Goal: Information Seeking & Learning: Learn about a topic

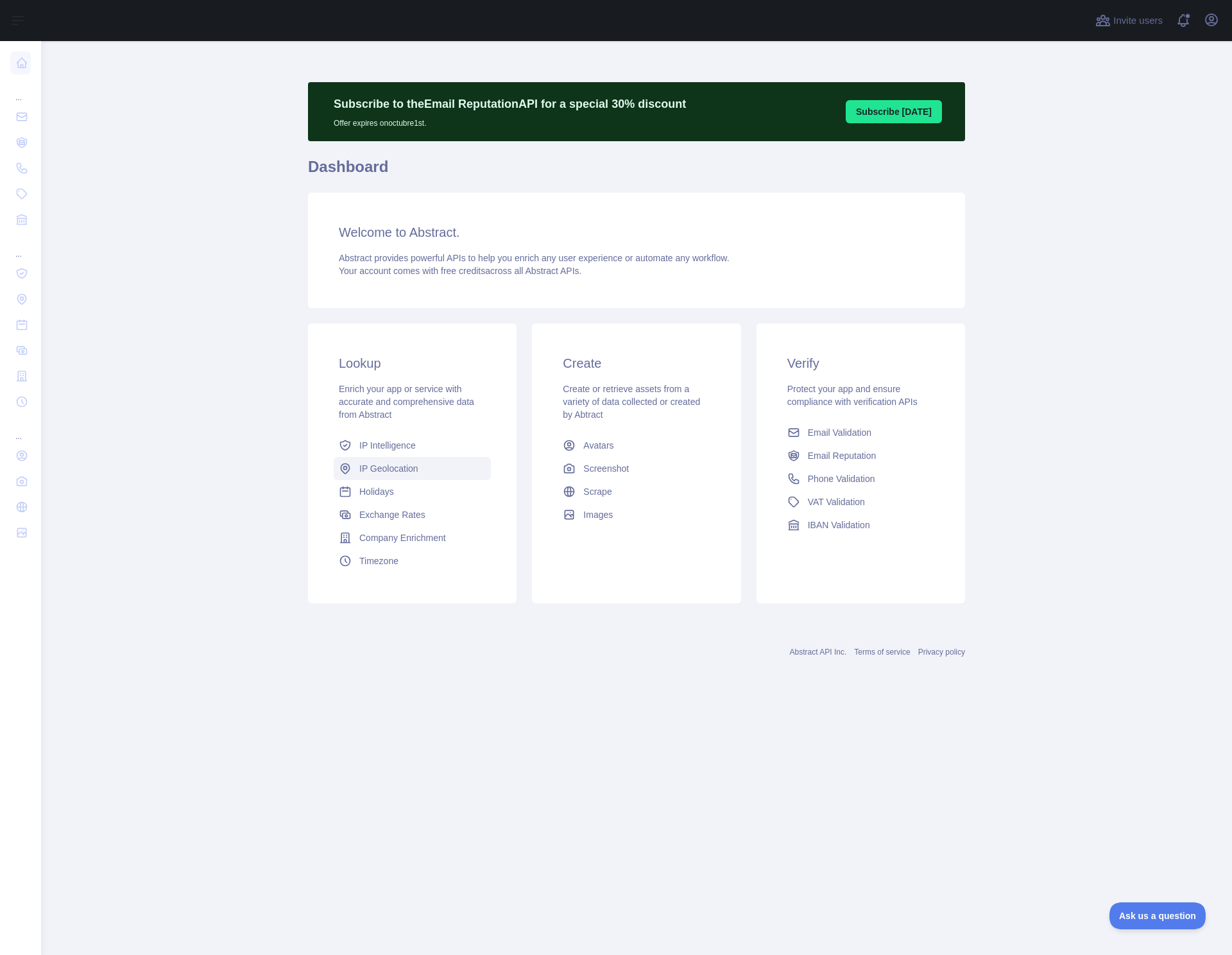
click at [399, 471] on span "IP Geolocation" at bounding box center [389, 468] width 59 height 13
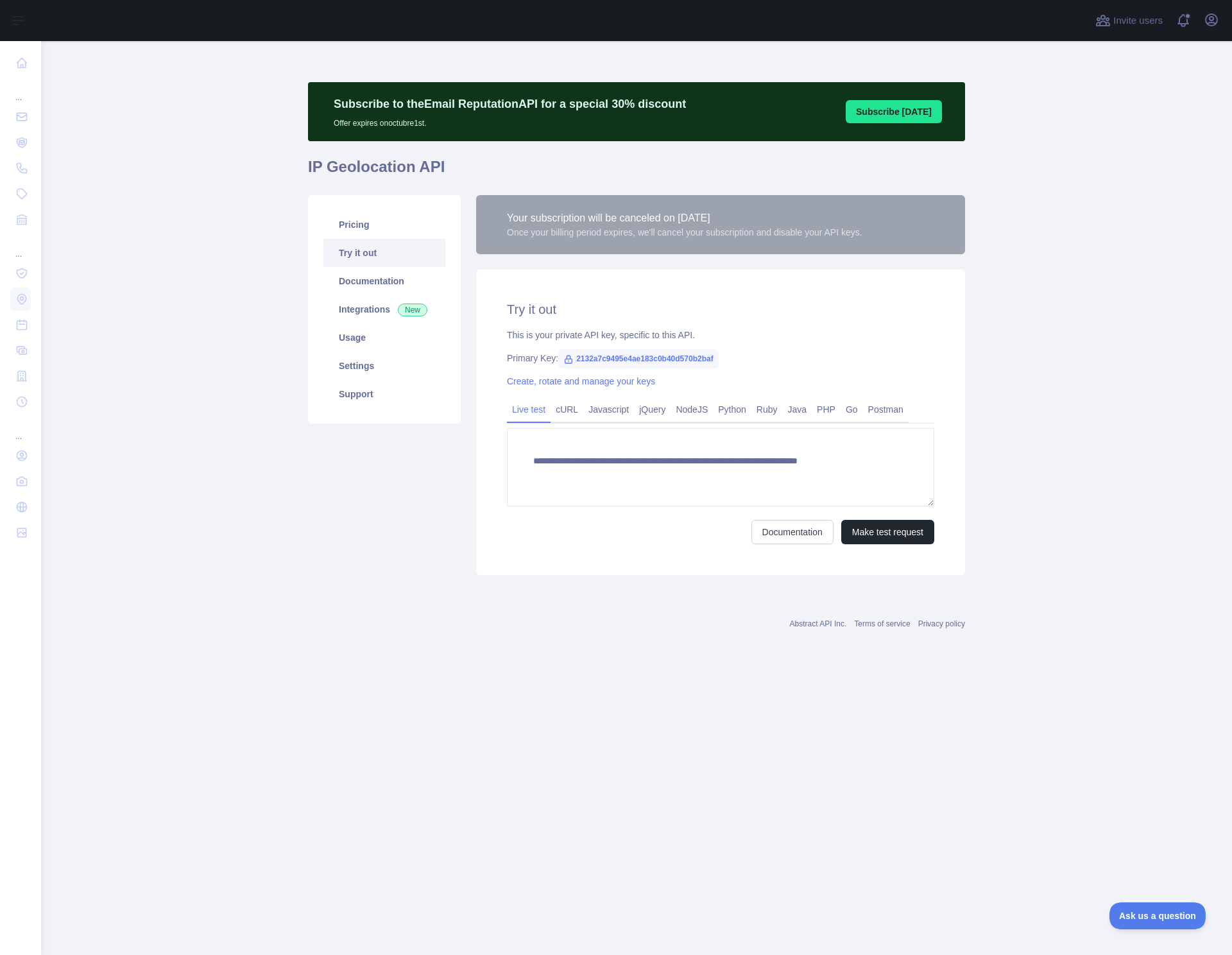
type textarea "**********"
click at [390, 229] on link "Pricing" at bounding box center [384, 224] width 122 height 28
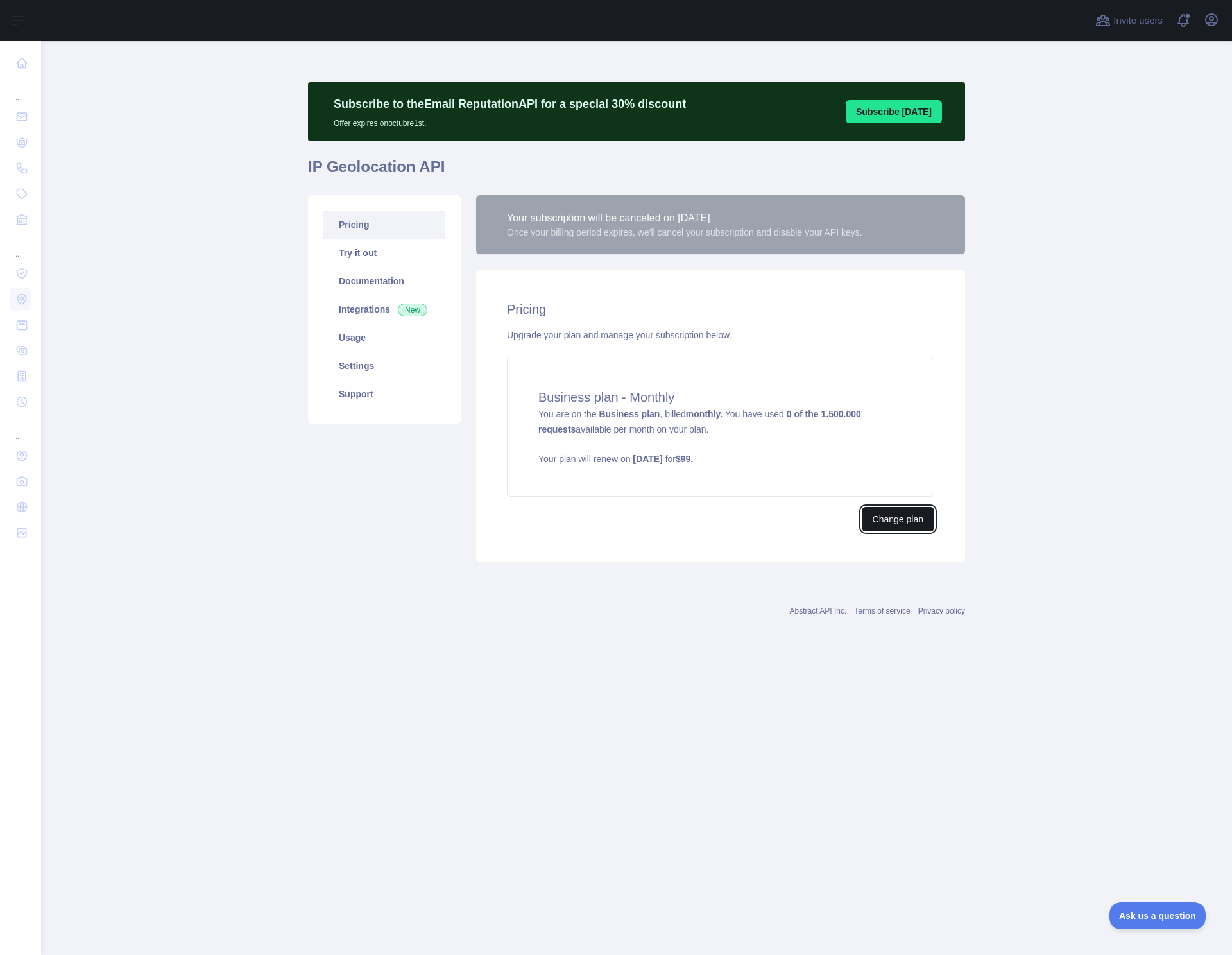
click at [894, 526] on button "Change plan" at bounding box center [898, 518] width 73 height 24
click at [365, 343] on link "Usage" at bounding box center [384, 337] width 122 height 28
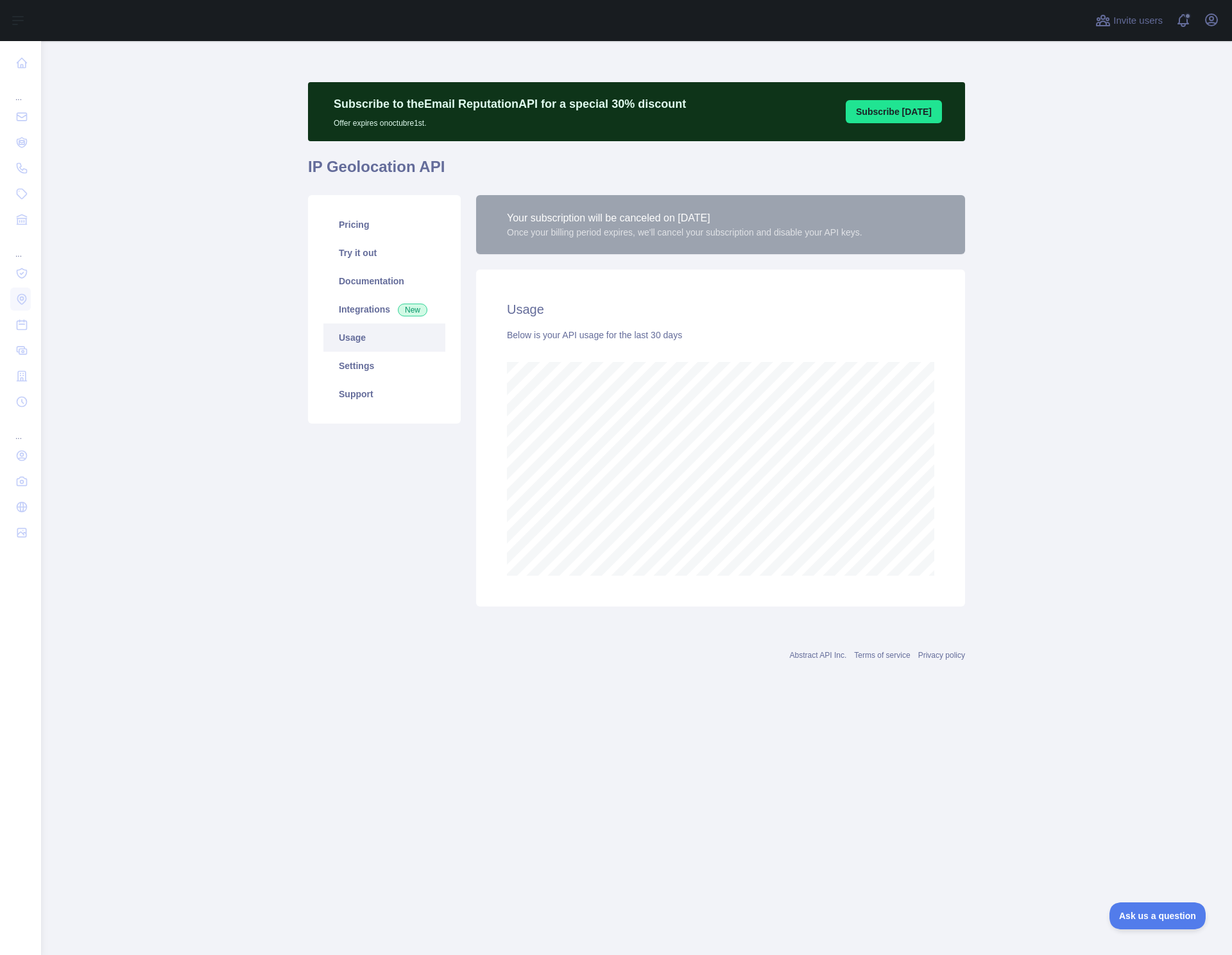
scroll to position [914, 1191]
click at [413, 369] on link "Settings" at bounding box center [384, 366] width 122 height 28
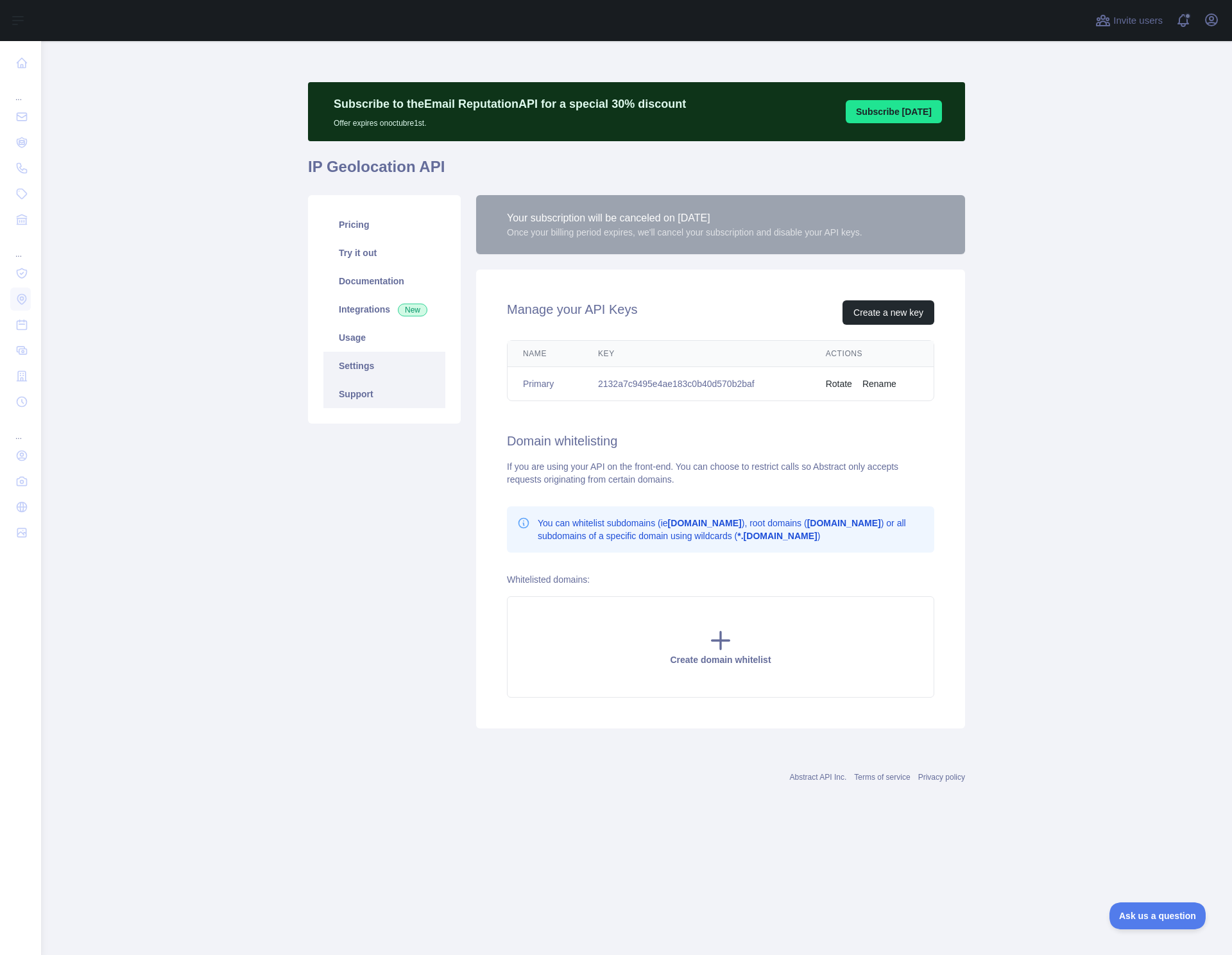
click at [413, 390] on link "Support" at bounding box center [384, 393] width 122 height 28
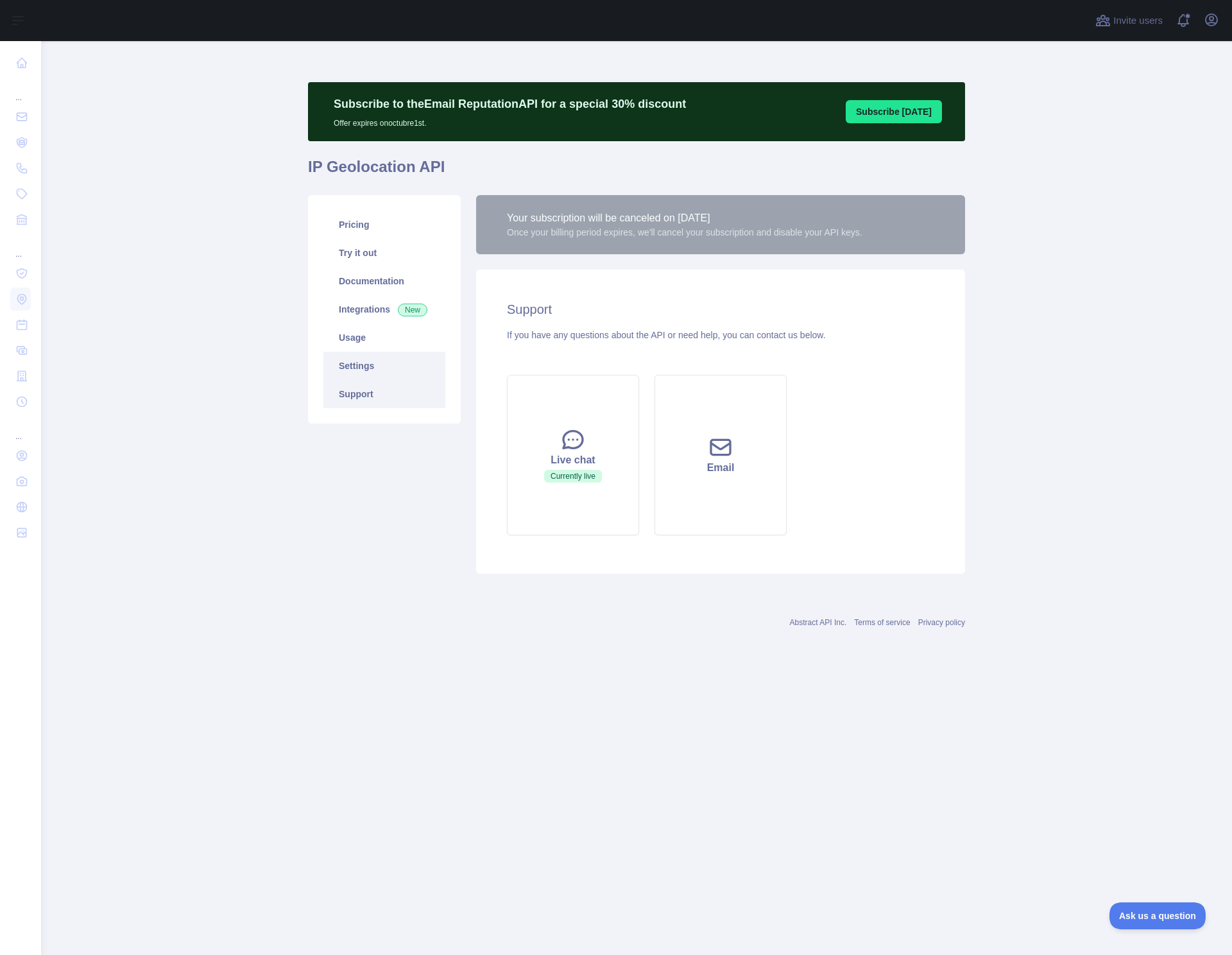
click at [401, 370] on link "Settings" at bounding box center [384, 366] width 122 height 28
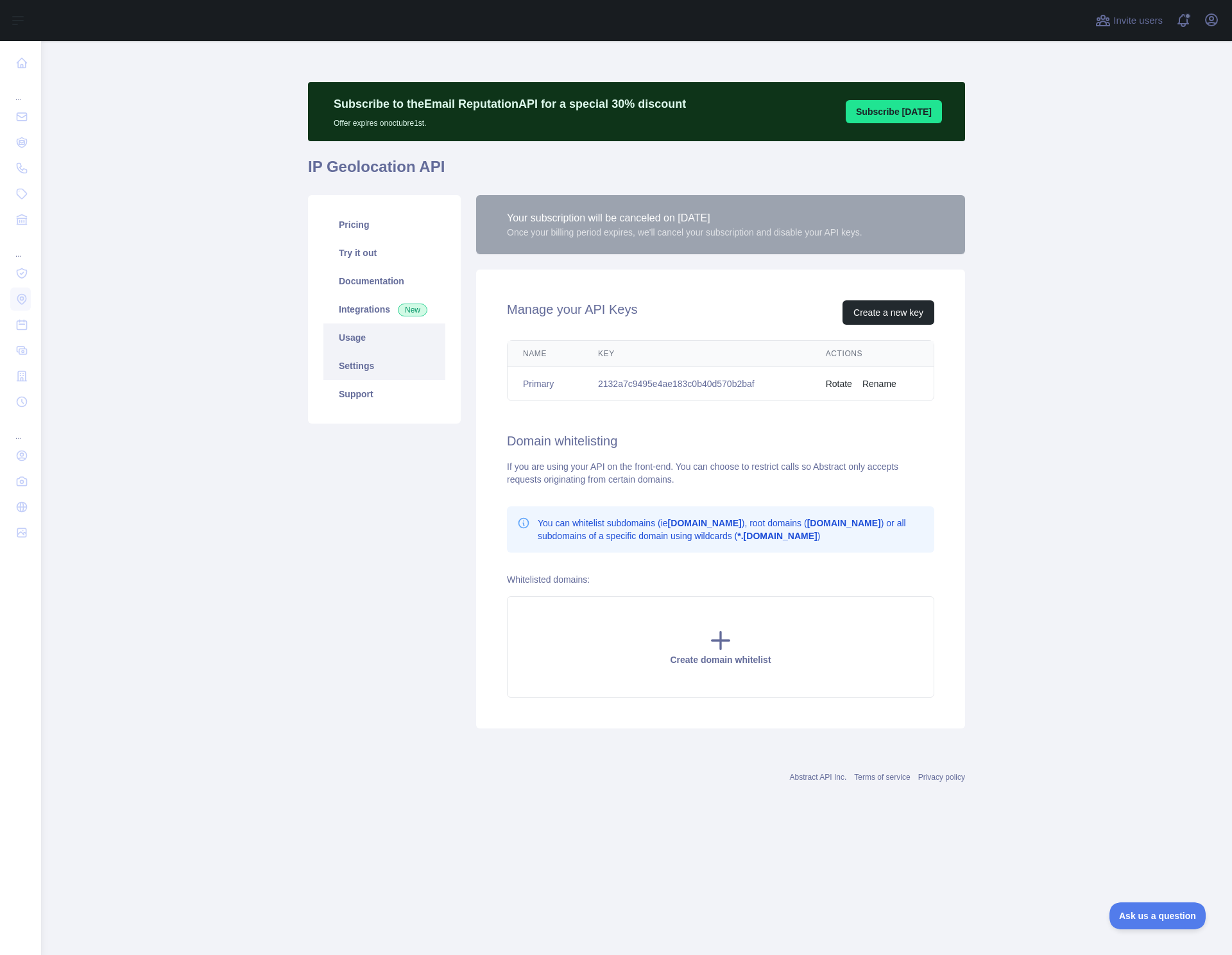
click at [390, 339] on link "Usage" at bounding box center [384, 337] width 122 height 28
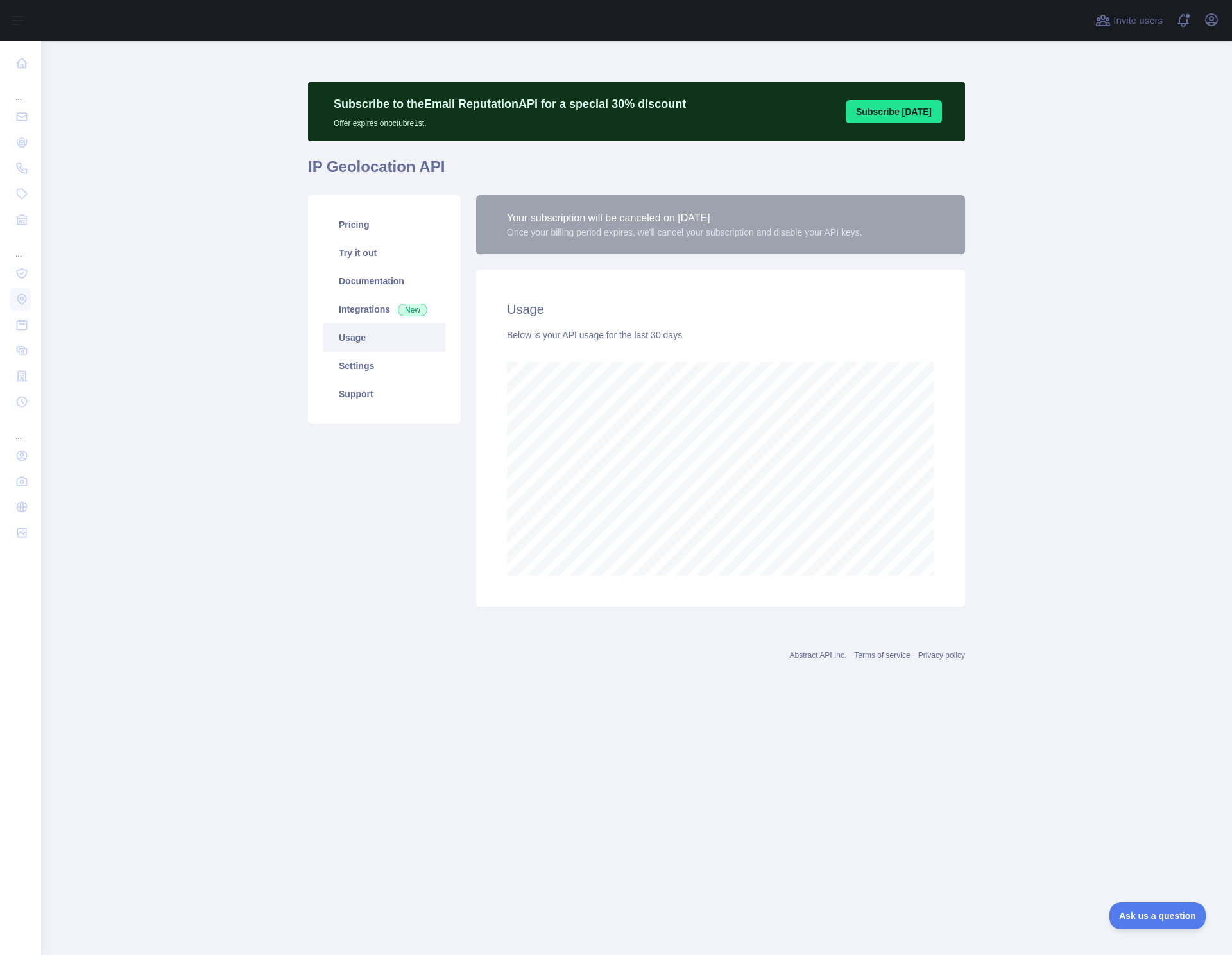
scroll to position [914, 1191]
click at [365, 318] on link "Integrations New" at bounding box center [384, 309] width 122 height 28
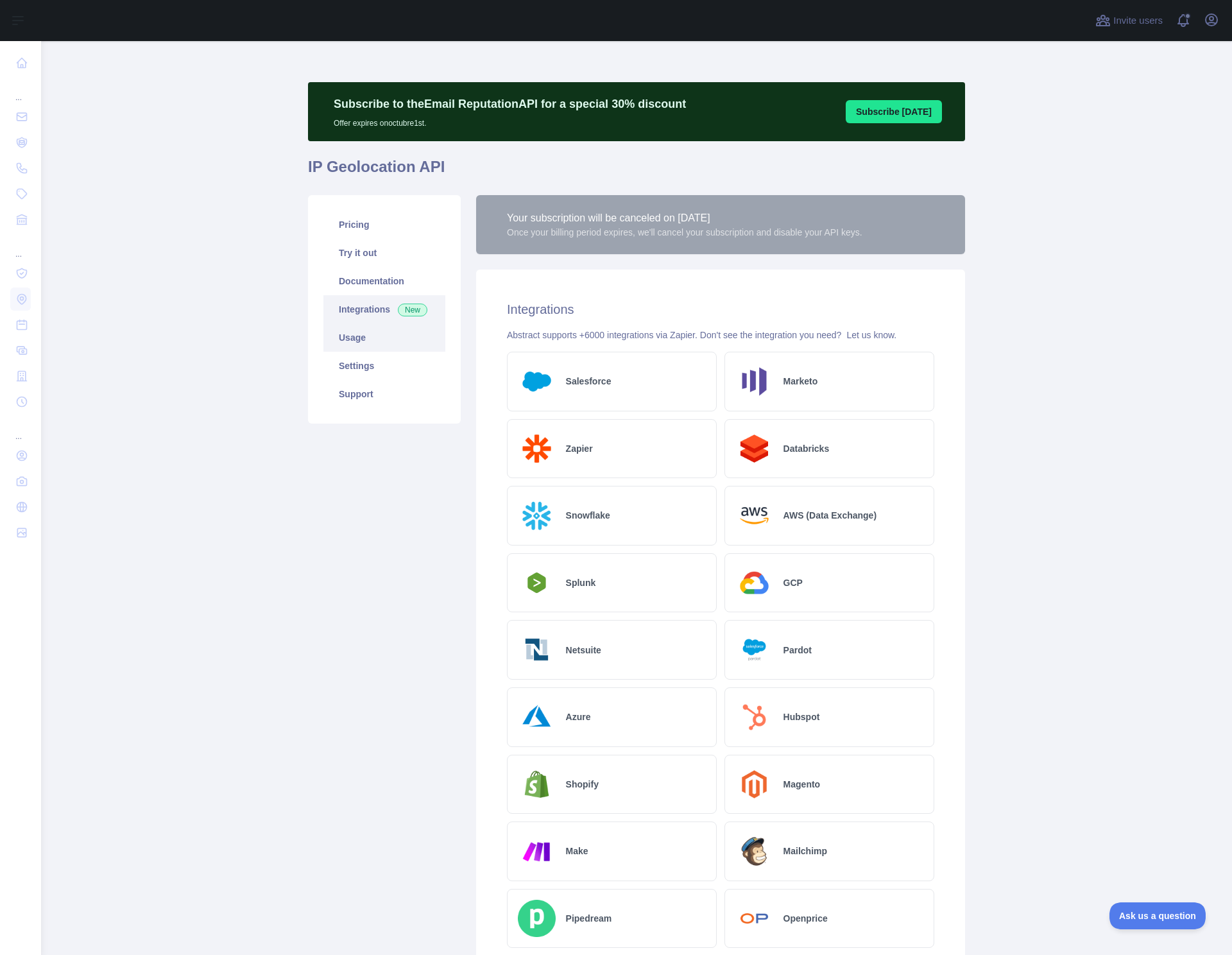
click at [368, 342] on link "Usage" at bounding box center [384, 337] width 122 height 28
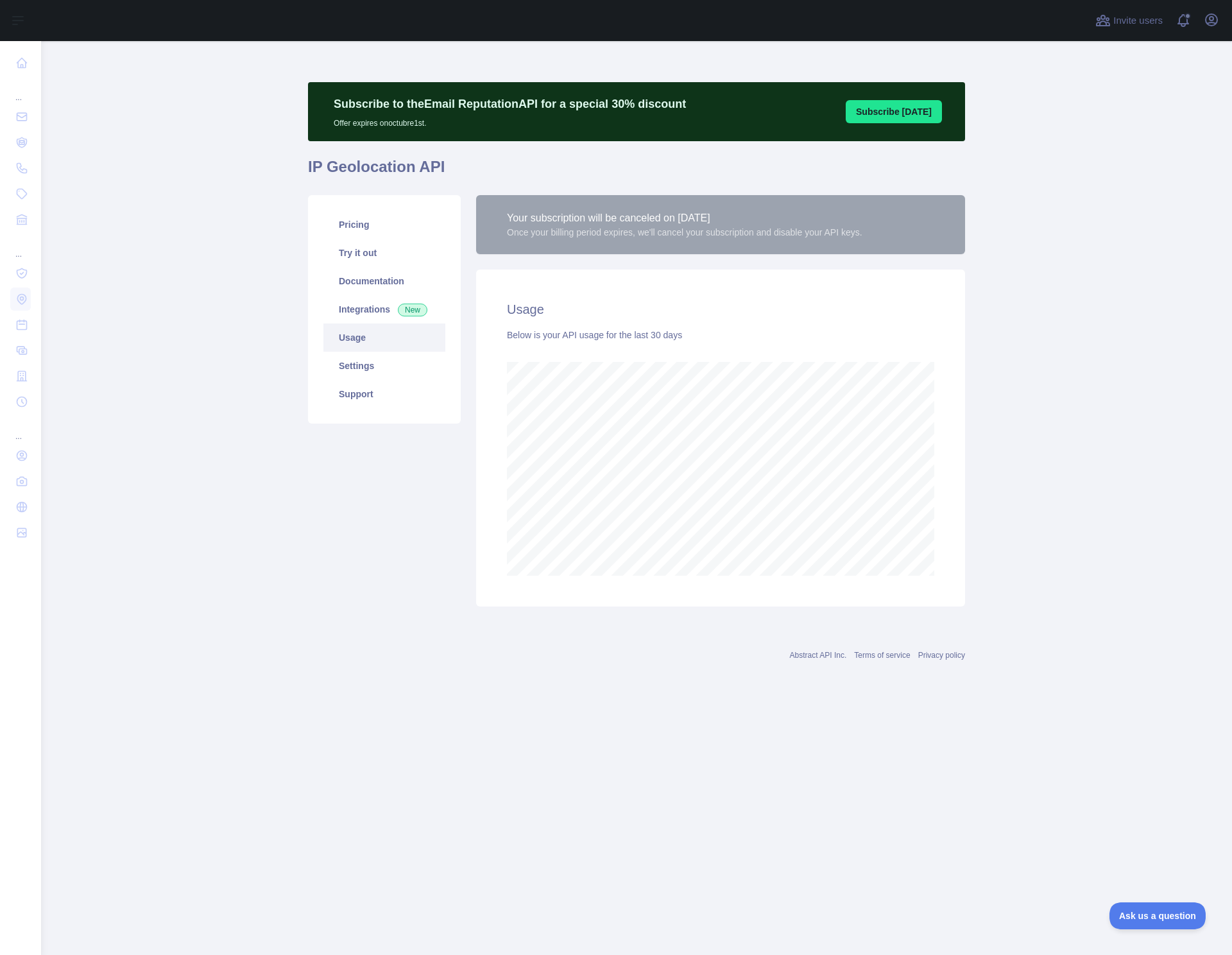
scroll to position [914, 1191]
click at [383, 280] on link "Documentation" at bounding box center [384, 280] width 122 height 28
